Goal: Task Accomplishment & Management: Manage account settings

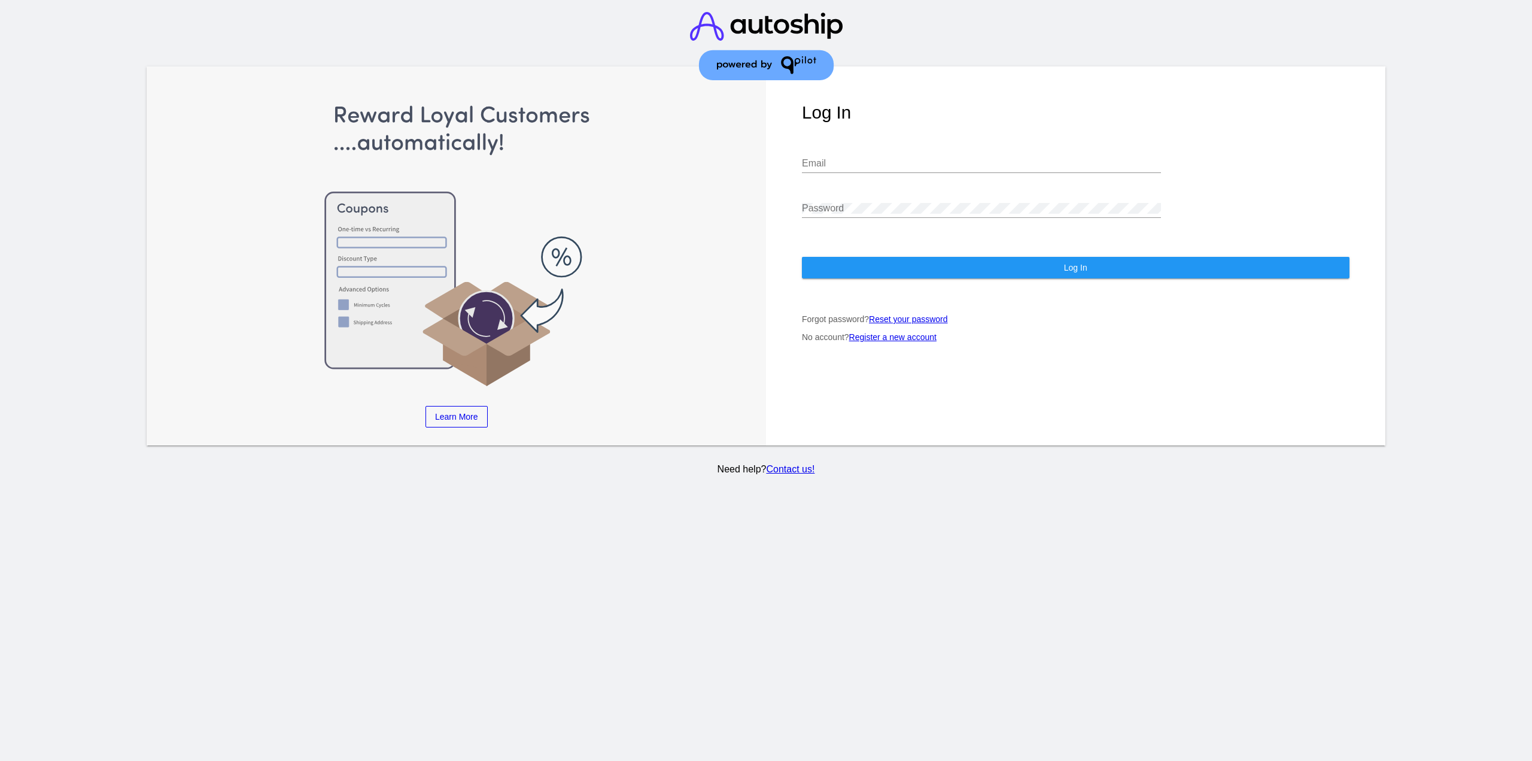
click at [872, 150] on div "Email" at bounding box center [981, 159] width 359 height 27
click at [869, 165] on input "Email" at bounding box center [981, 163] width 359 height 11
drag, startPoint x: 940, startPoint y: 162, endPoint x: 615, endPoint y: 159, distance: 325.0
click at [637, 158] on div "Learn More Learn How Learn More Learn How Learn More Learn How ‹ › Log In [EMAI…" at bounding box center [766, 255] width 1238 height 379
paste input "[EMAIL_ADDRESS][DOMAIN_NAME]"
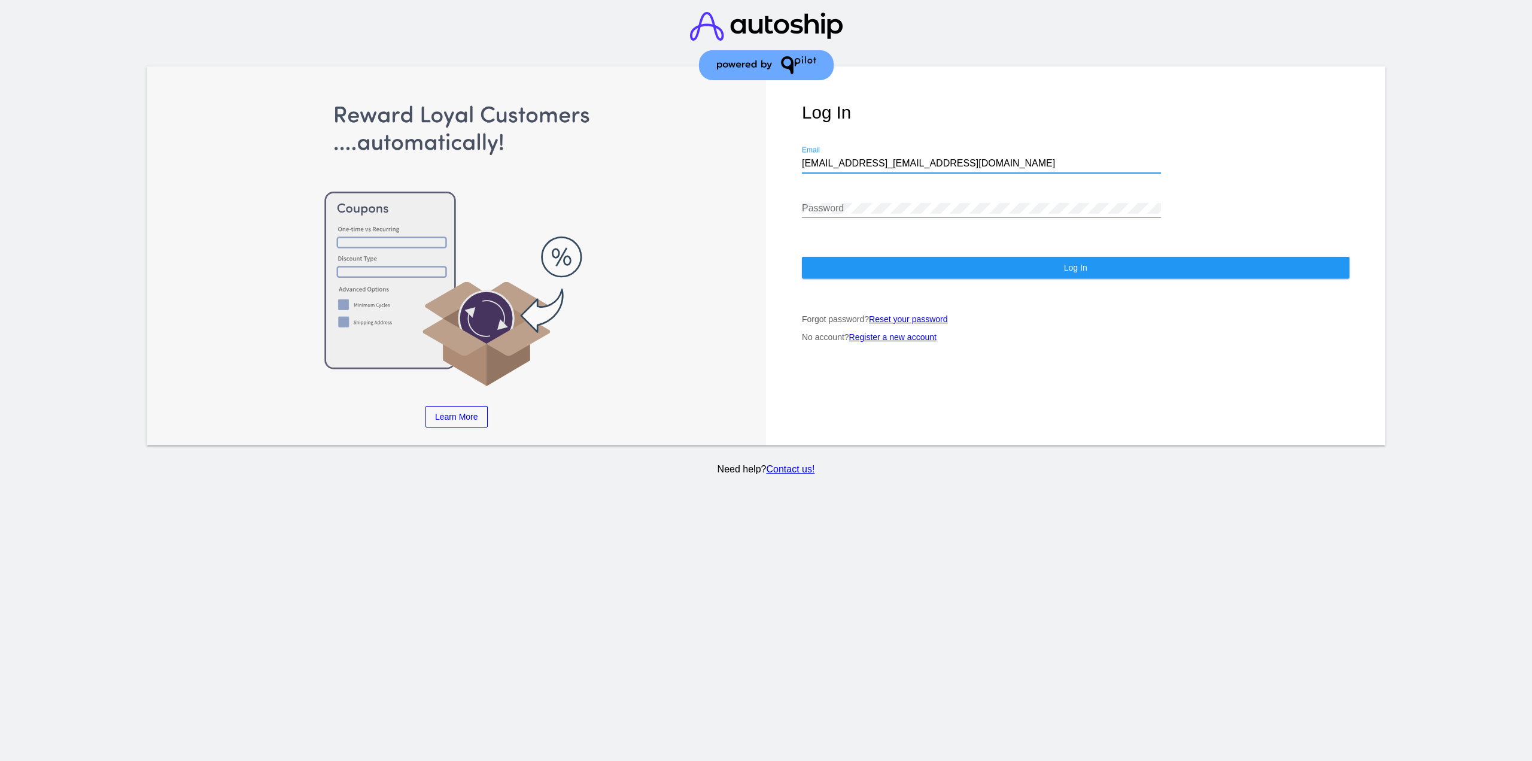
click at [1043, 161] on input "[EMAIL_ADDRESS]_[EMAIL_ADDRESS][DOMAIN_NAME]" at bounding box center [981, 163] width 359 height 11
paste input
type input "[EMAIL_ADDRESS][DOMAIN_NAME]"
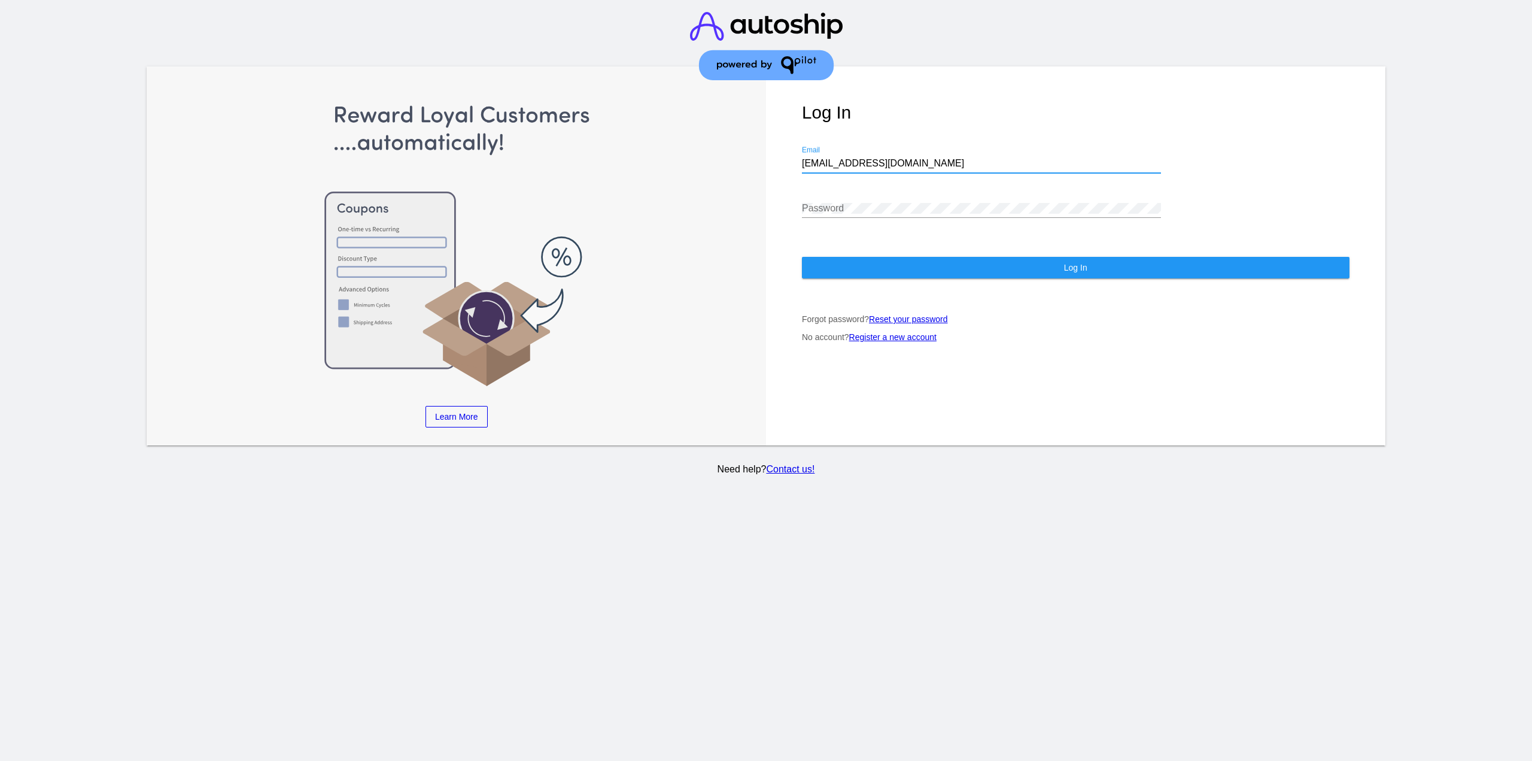
click at [813, 215] on div "Password" at bounding box center [981, 204] width 359 height 27
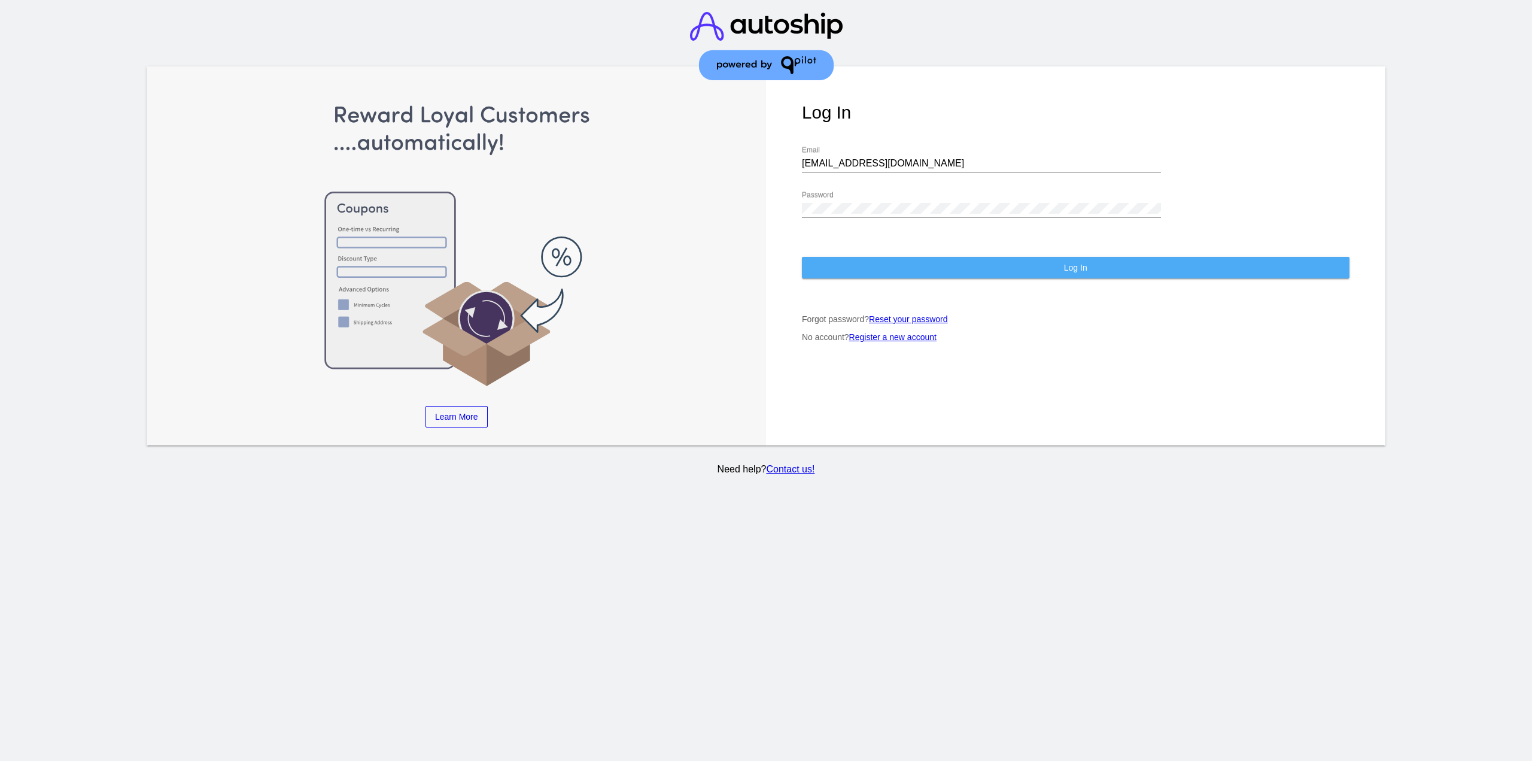
click at [876, 269] on button "Log In" at bounding box center [1076, 268] width 548 height 22
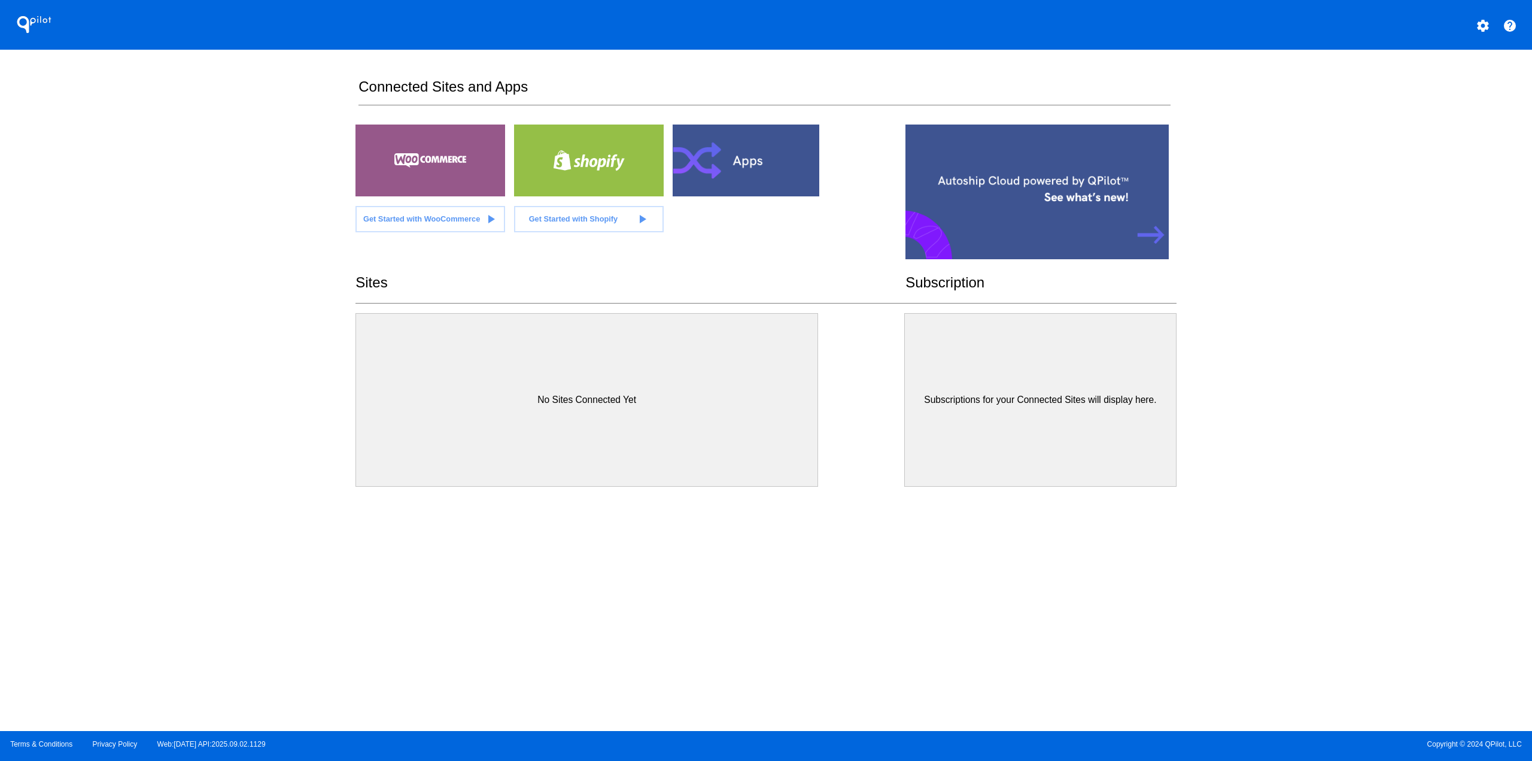
drag, startPoint x: 15, startPoint y: 217, endPoint x: 22, endPoint y: 217, distance: 6.6
click at [15, 217] on div "QPilot settings help Connected Sites and Apps Get Started with WooCommerce play…" at bounding box center [766, 365] width 1532 height 731
